Goal: Transaction & Acquisition: Purchase product/service

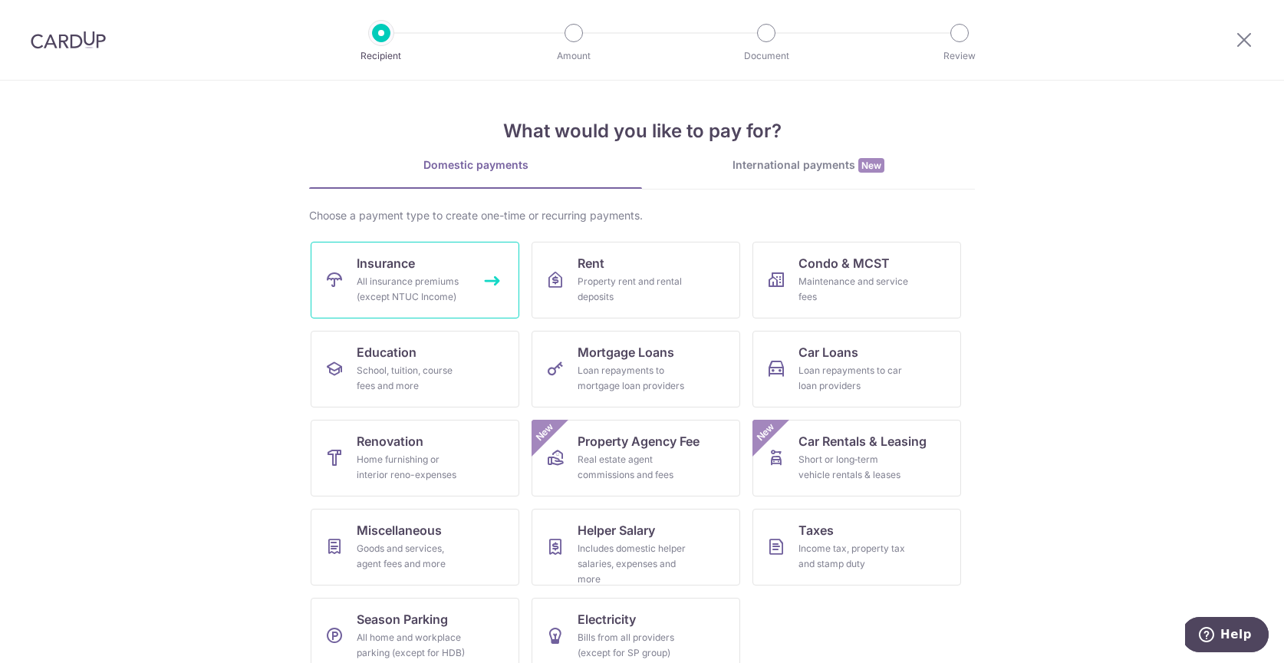
click at [364, 276] on div "All insurance premiums (except NTUC Income)" at bounding box center [412, 289] width 110 height 31
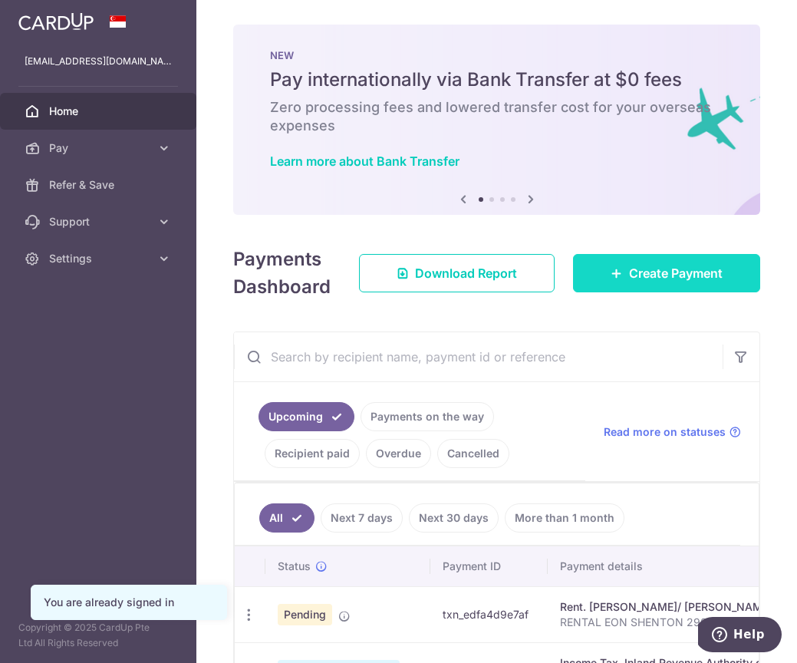
click at [658, 277] on span "Create Payment" at bounding box center [676, 273] width 94 height 18
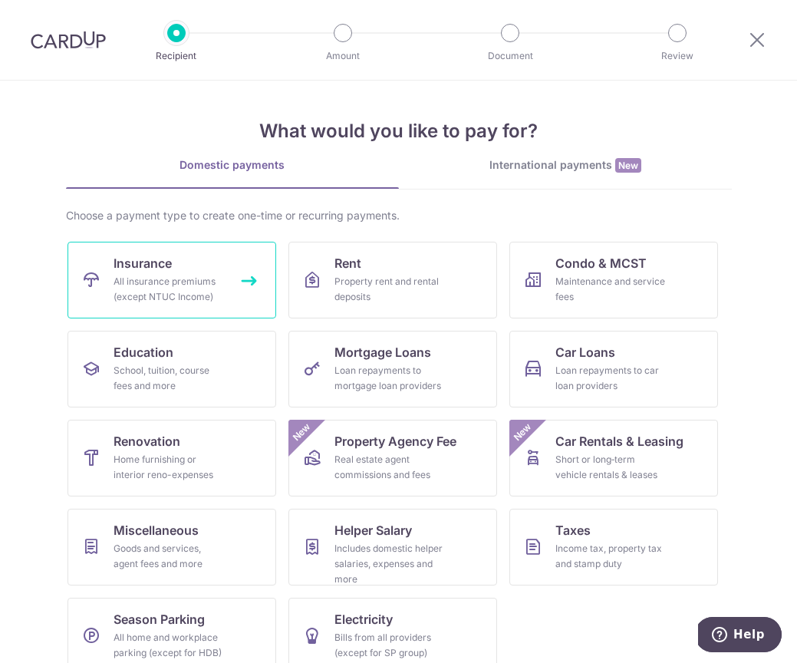
click at [87, 272] on icon at bounding box center [91, 280] width 18 height 18
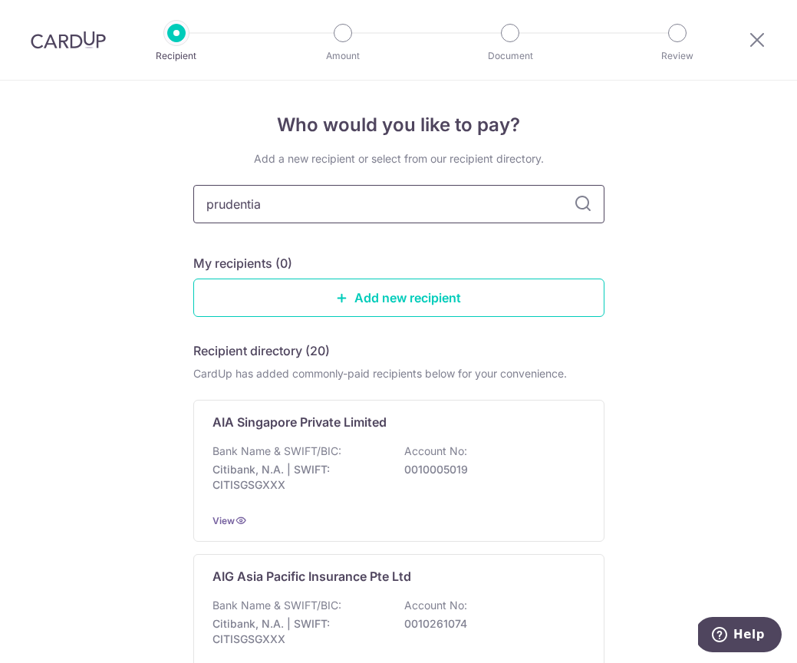
type input "prudential"
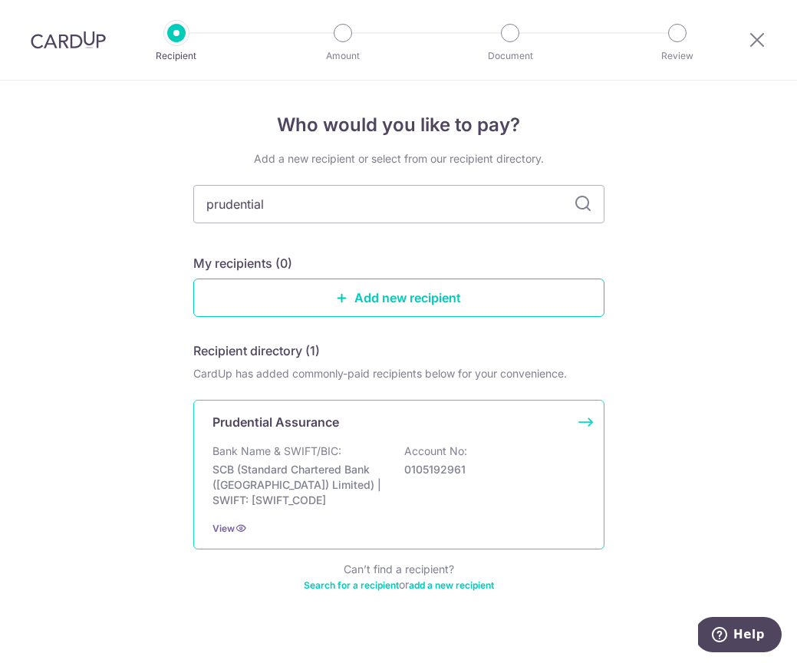
click at [358, 435] on div "Prudential Assurance Bank Name & SWIFT/BIC: SCB (Standard Chartered Bank (Singa…" at bounding box center [398, 475] width 411 height 150
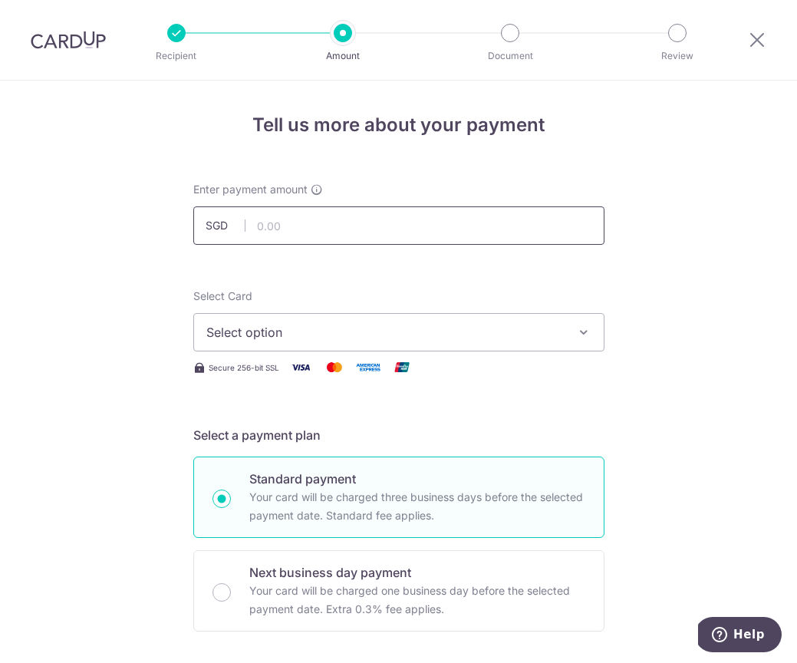
click at [333, 212] on input "text" at bounding box center [398, 225] width 411 height 38
type input "7,668.35"
click at [333, 321] on button "Select option" at bounding box center [398, 332] width 411 height 38
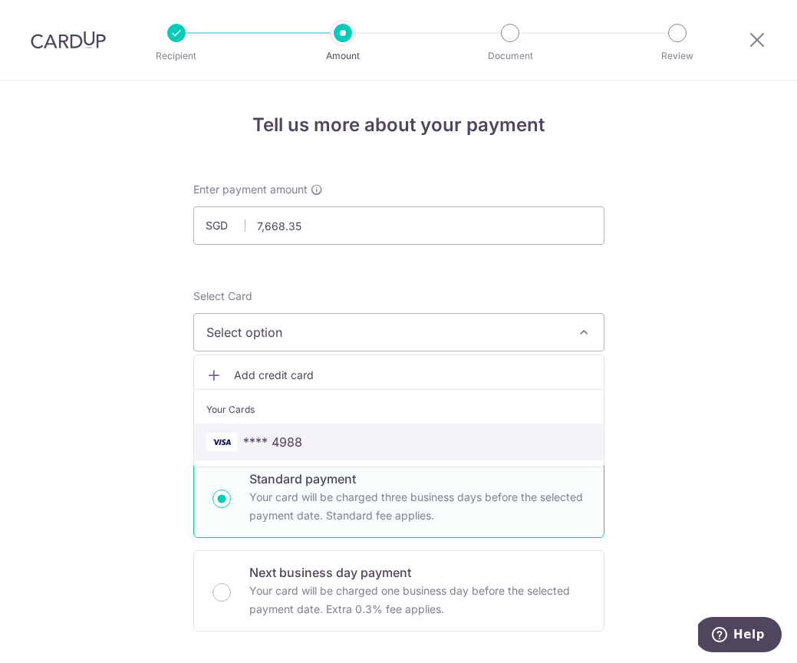
click at [339, 447] on span "**** 4988" at bounding box center [398, 442] width 385 height 18
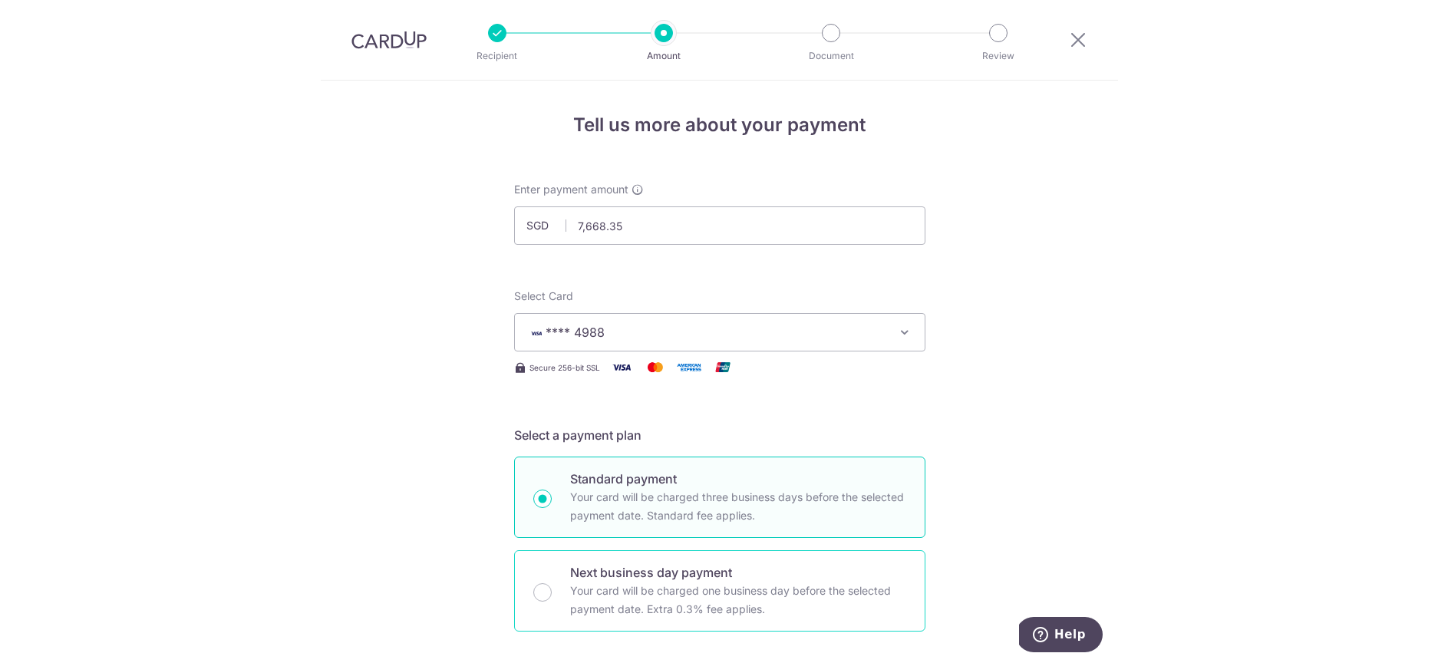
scroll to position [806, 0]
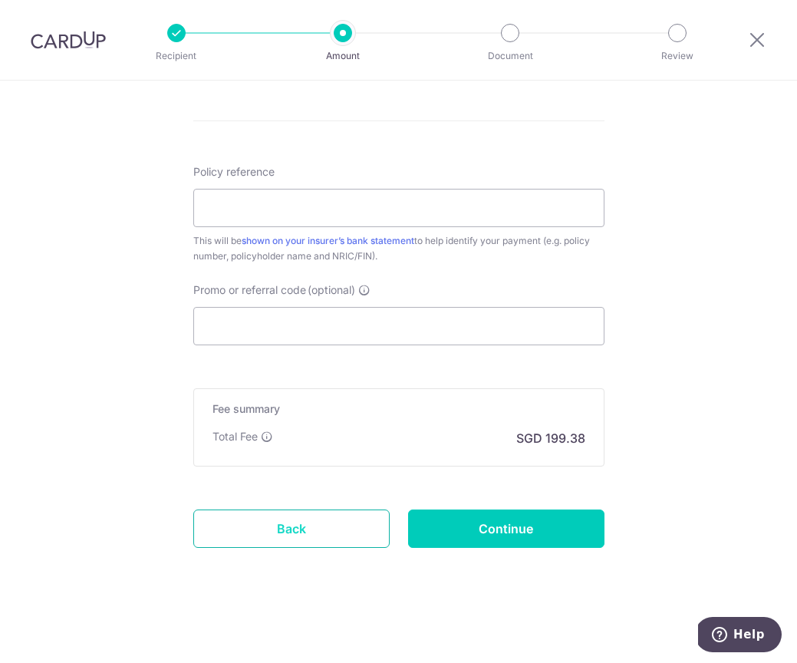
click at [325, 529] on link "Back" at bounding box center [291, 528] width 196 height 38
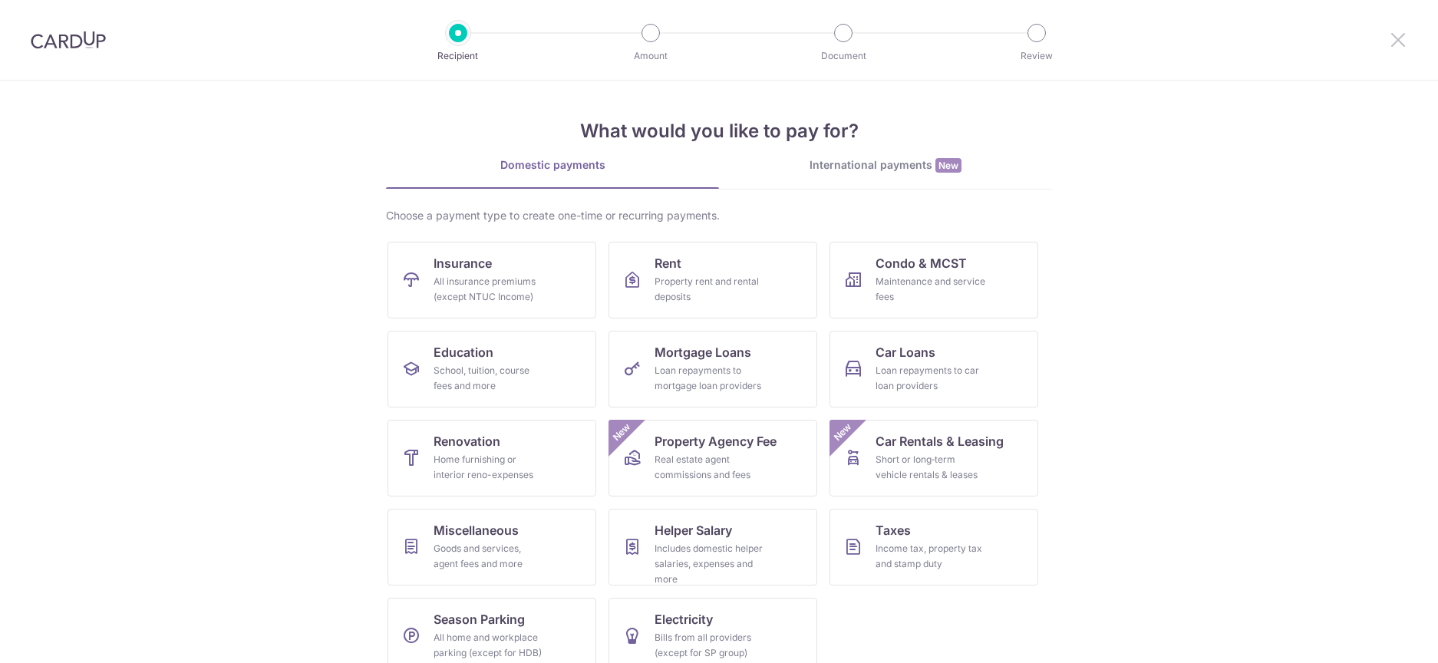
click at [796, 35] on icon at bounding box center [1398, 39] width 18 height 19
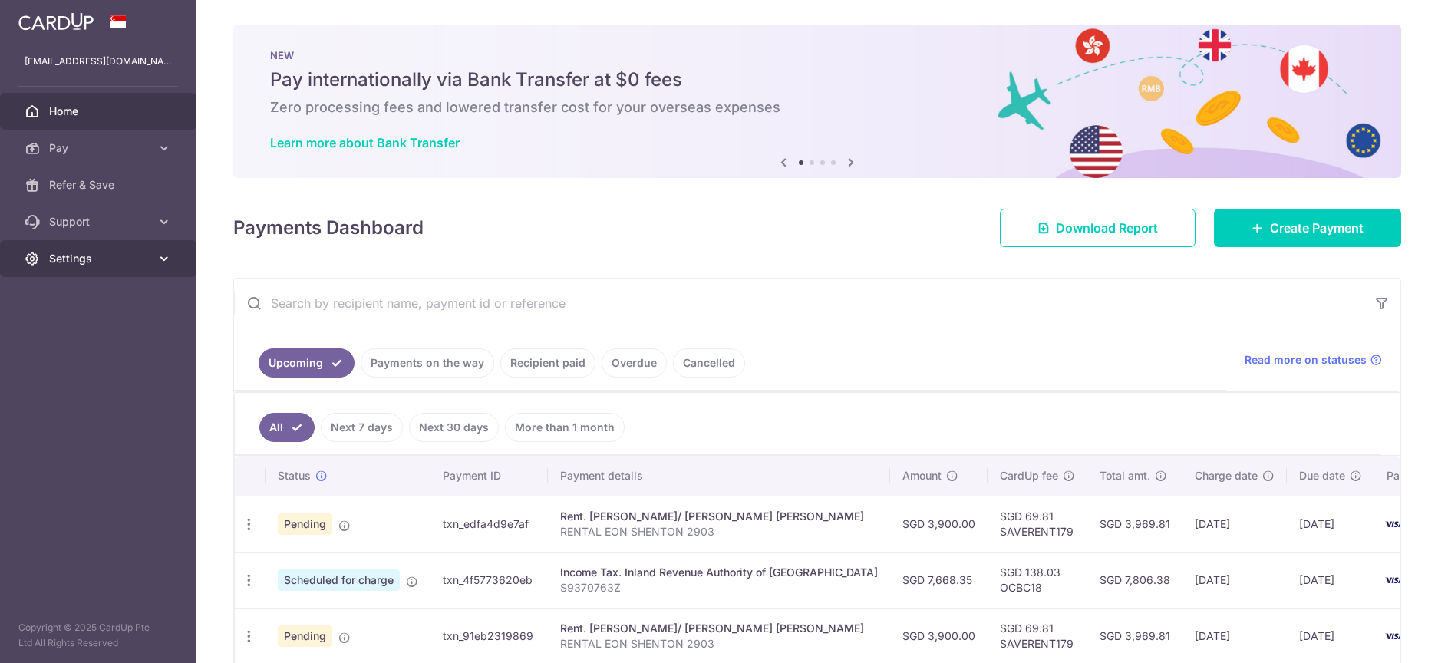
click at [146, 263] on span "Settings" at bounding box center [99, 258] width 101 height 15
click at [91, 335] on span "Logout" at bounding box center [99, 332] width 101 height 15
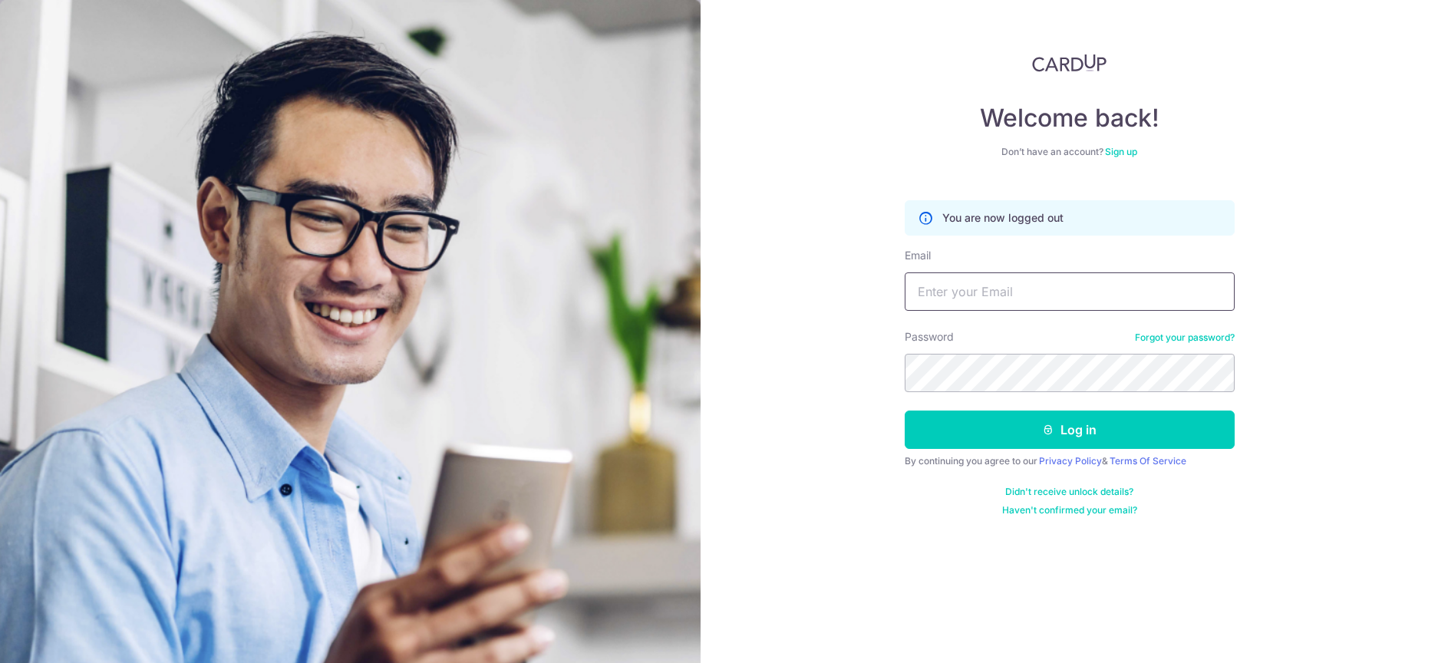
click at [1022, 290] on input "Email" at bounding box center [1070, 291] width 330 height 38
drag, startPoint x: 1047, startPoint y: 294, endPoint x: 872, endPoint y: 284, distance: 176.0
click at [874, 285] on div "Welcome back! Don’t have an account? Sign up You are now logged out Email flutt…" at bounding box center [1069, 331] width 737 height 663
type input "[EMAIL_ADDRESS][DOMAIN_NAME]"
click at [905, 411] on button "Log in" at bounding box center [1070, 430] width 330 height 38
